Goal: Consume media (video, audio)

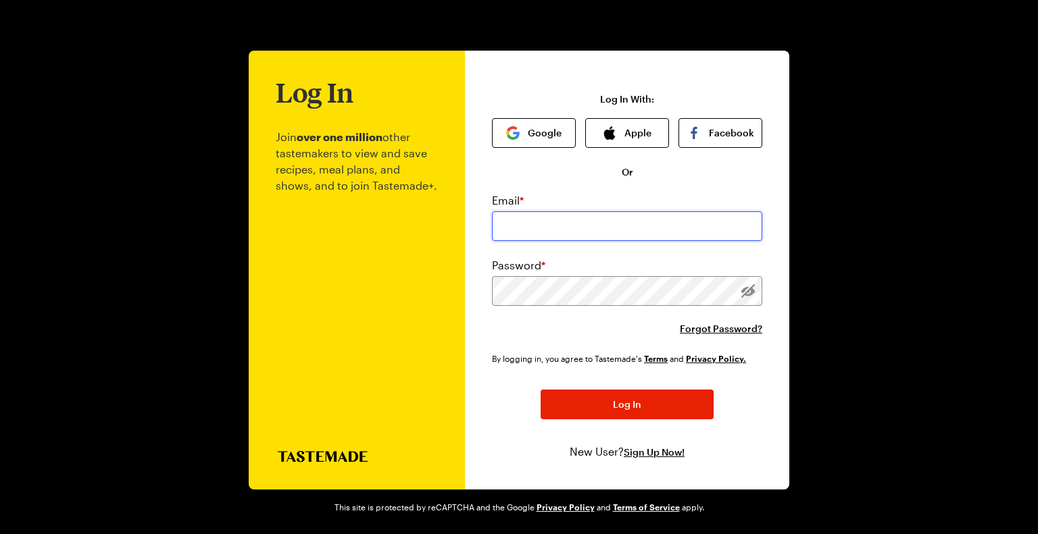
click at [567, 231] on input "email" at bounding box center [627, 226] width 270 height 30
type input "[PERSON_NAME][EMAIL_ADDRESS][PERSON_NAME][DOMAIN_NAME]"
click at [742, 282] on div at bounding box center [748, 291] width 28 height 30
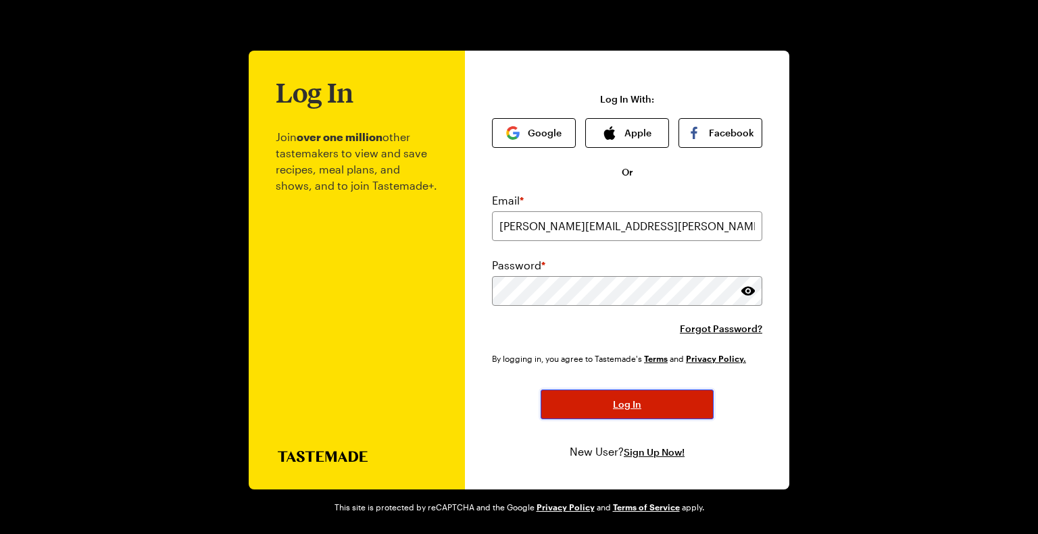
click at [629, 401] on span "Log In" at bounding box center [627, 405] width 28 height 14
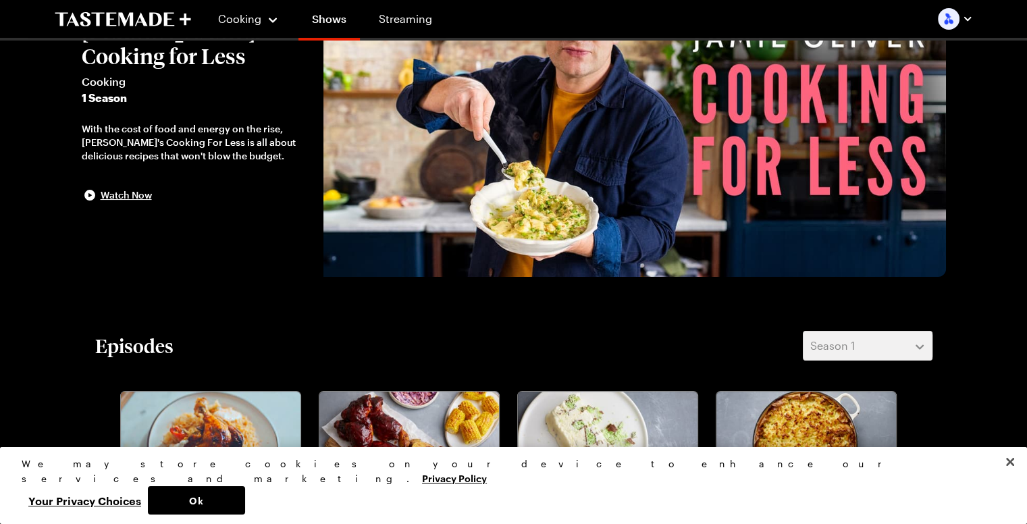
scroll to position [338, 0]
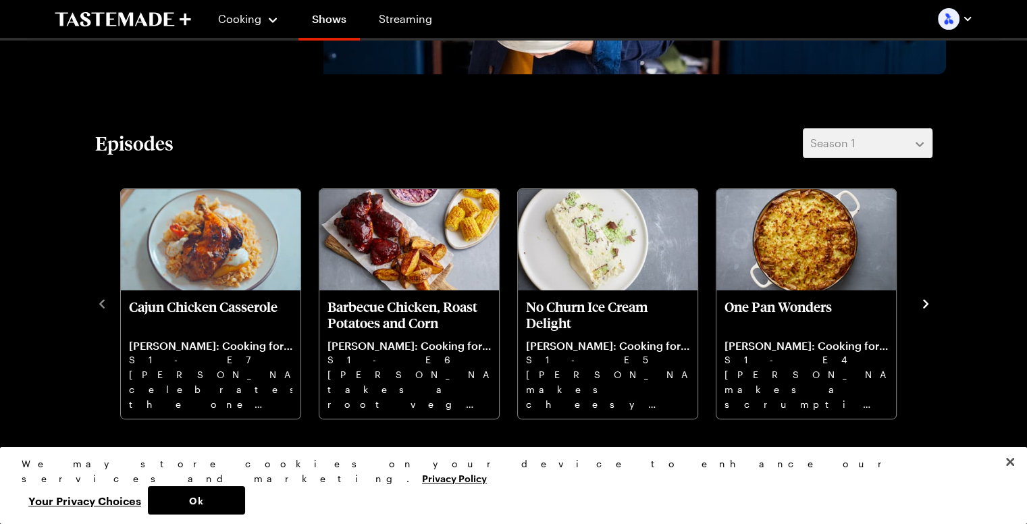
click at [926, 298] on icon "navigate to next item" at bounding box center [926, 304] width 14 height 14
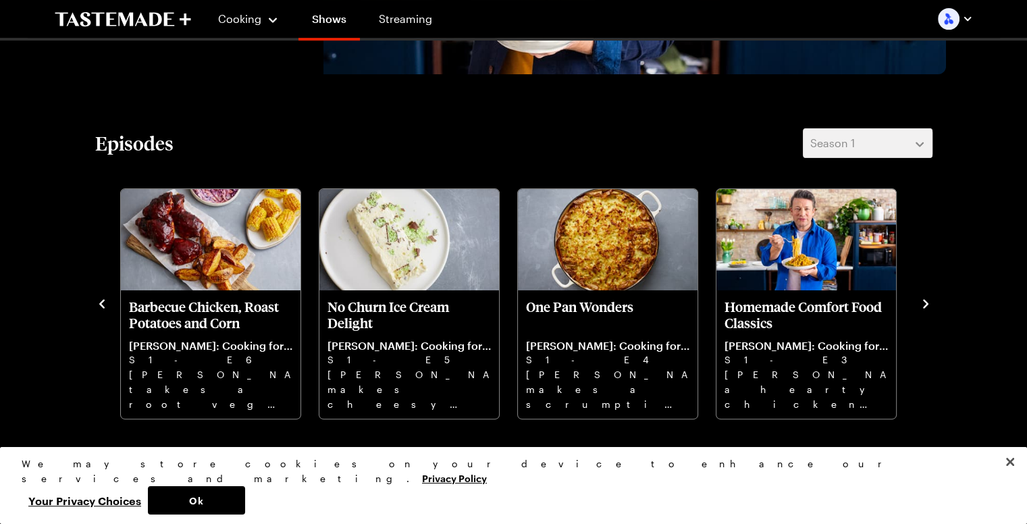
click at [926, 298] on icon "navigate to next item" at bounding box center [926, 304] width 14 height 14
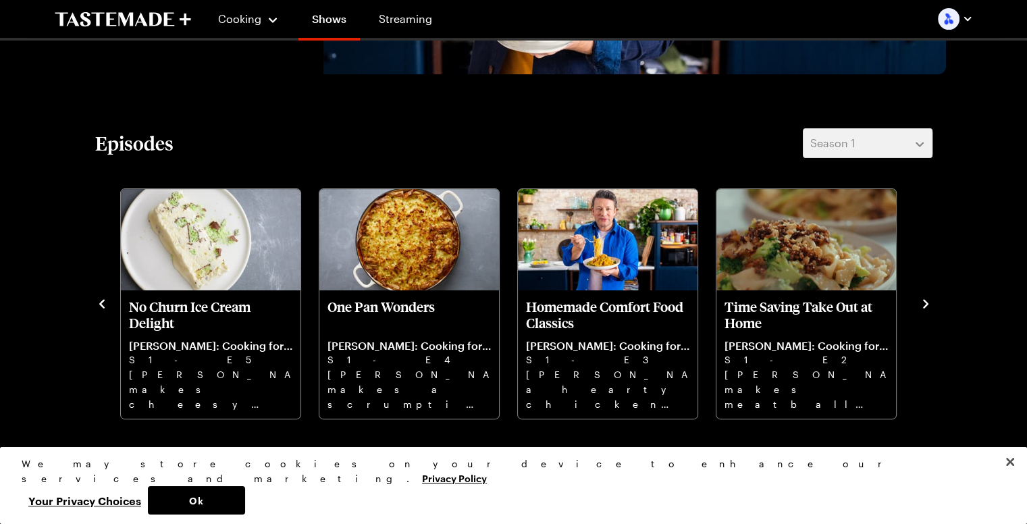
click at [926, 298] on icon "navigate to next item" at bounding box center [926, 304] width 14 height 14
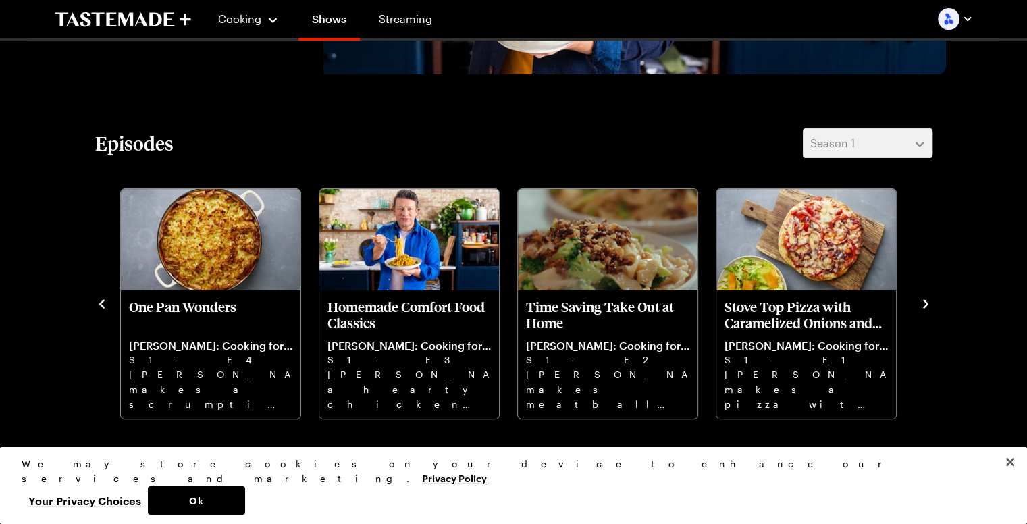
click at [926, 298] on icon "navigate to next item" at bounding box center [926, 304] width 14 height 14
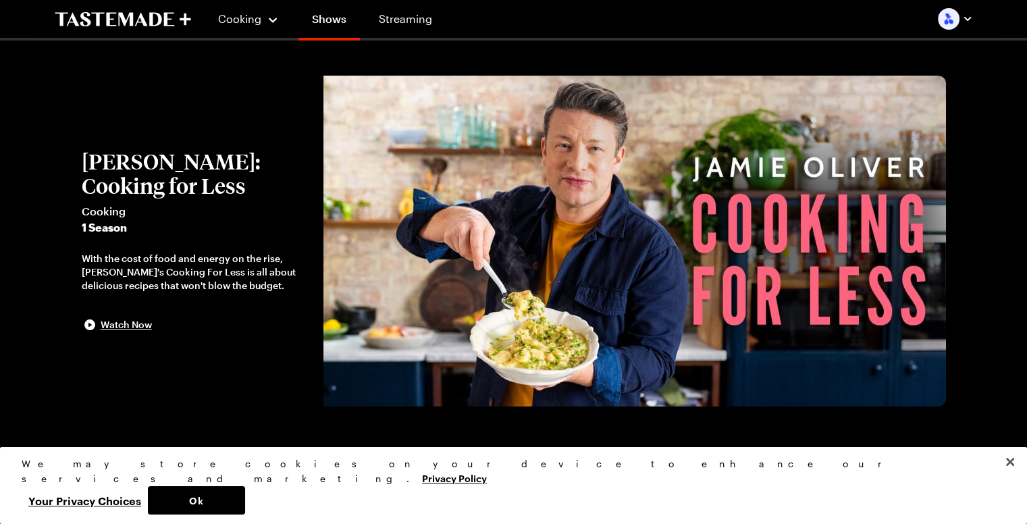
scroll to position [0, 0]
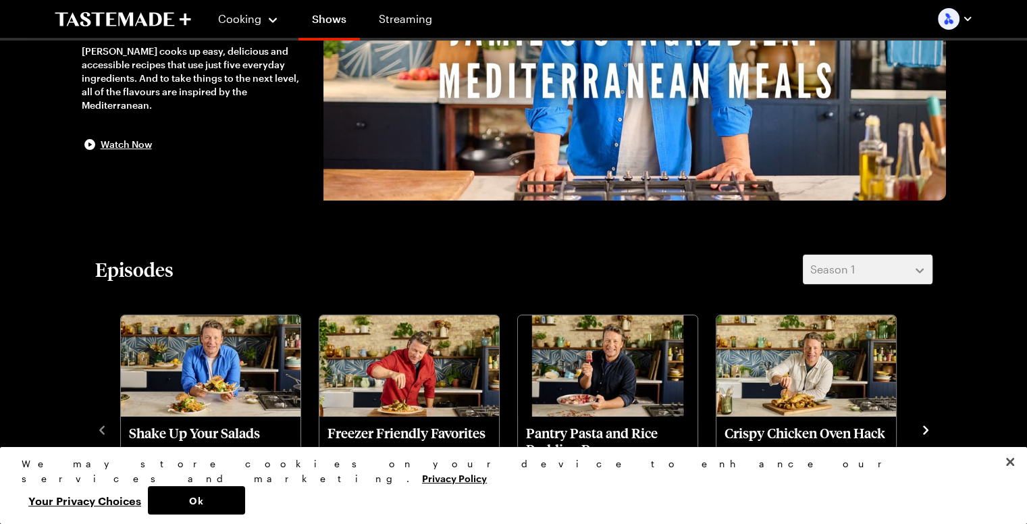
scroll to position [338, 0]
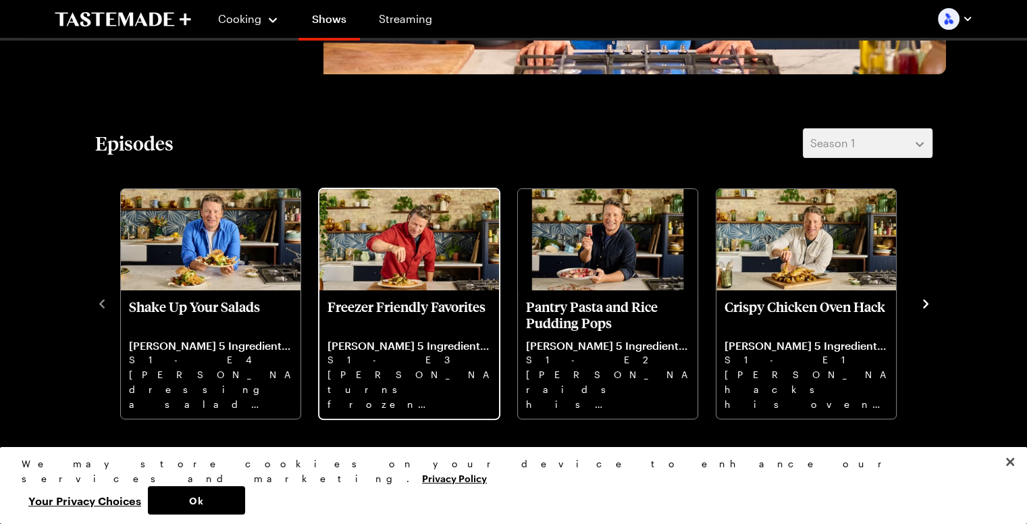
click at [438, 370] on p "Jamie turns frozen fish and veggies into a time saving supper. Then, Chef Genna…" at bounding box center [409, 388] width 163 height 43
